Goal: Task Accomplishment & Management: Use online tool/utility

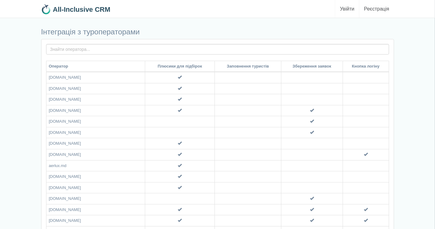
click at [351, 11] on link "Увійти" at bounding box center [347, 9] width 24 height 18
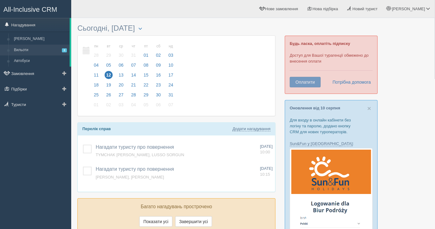
click at [45, 47] on link "Вильоти 2" at bounding box center [40, 50] width 58 height 11
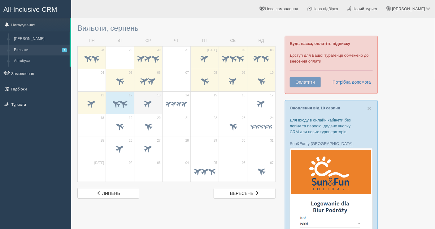
click at [148, 105] on span at bounding box center [148, 103] width 10 height 10
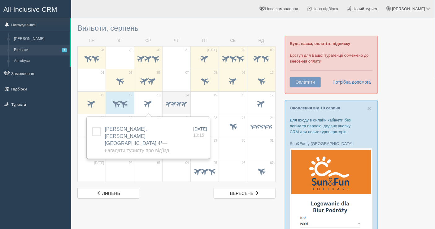
click at [170, 104] on span at bounding box center [173, 103] width 7 height 7
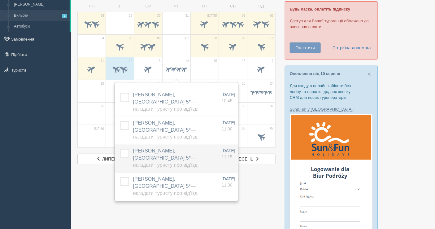
scroll to position [69, 0]
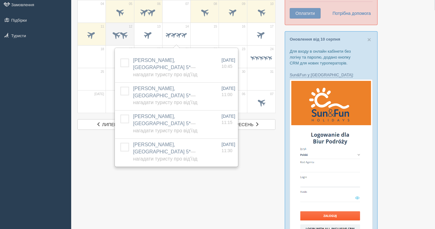
click at [124, 32] on span at bounding box center [123, 34] width 10 height 10
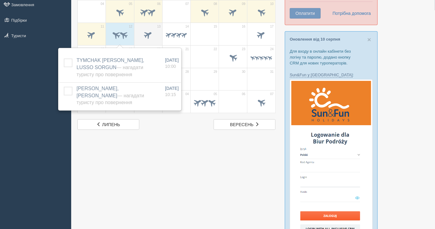
click at [148, 33] on span at bounding box center [148, 34] width 10 height 10
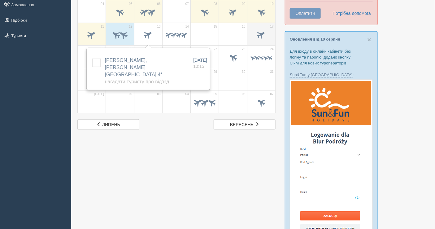
click at [265, 42] on td "17" at bounding box center [261, 34] width 28 height 23
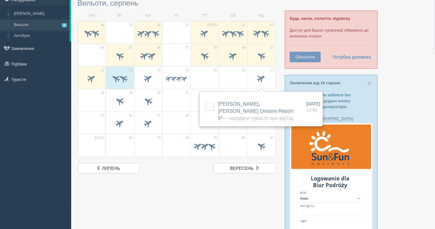
scroll to position [0, 0]
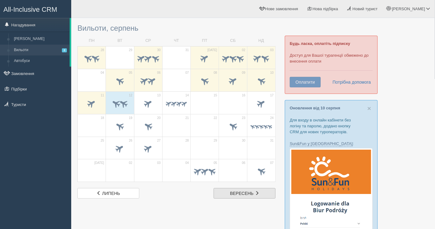
click at [233, 191] on span "вересень" at bounding box center [242, 193] width 24 height 5
